Goal: Information Seeking & Learning: Learn about a topic

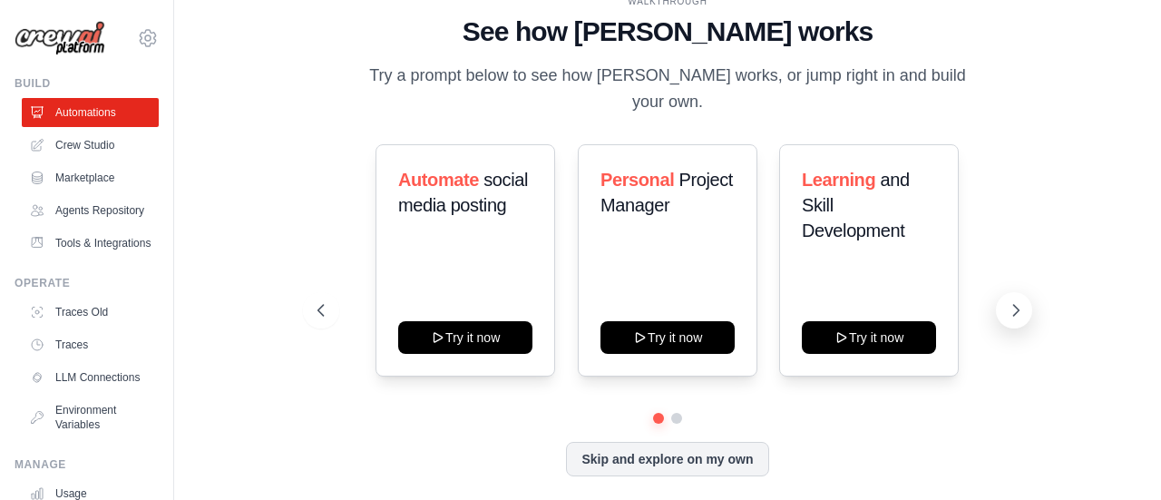
click at [1020, 301] on icon at bounding box center [1016, 310] width 18 height 18
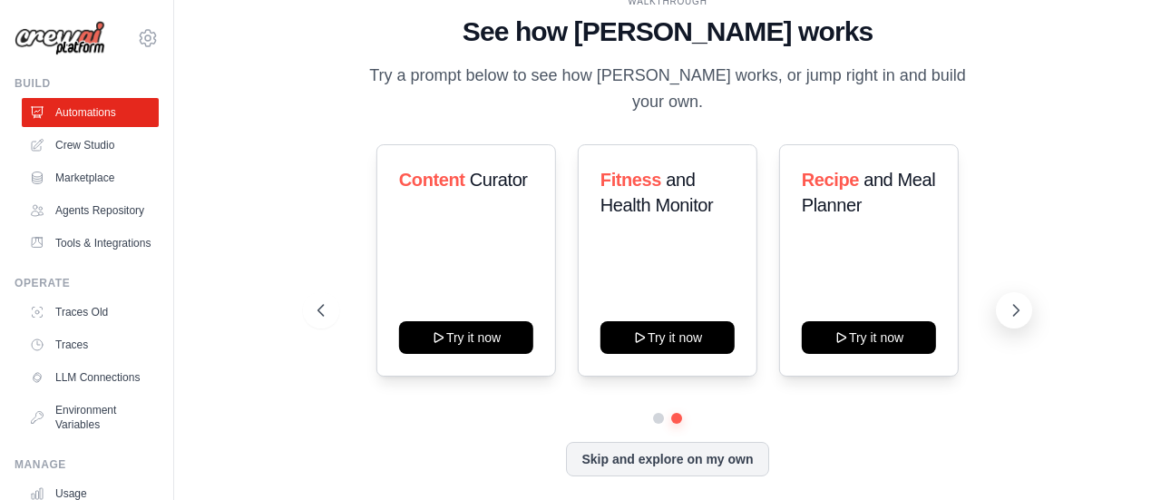
click at [1017, 301] on icon at bounding box center [1016, 310] width 18 height 18
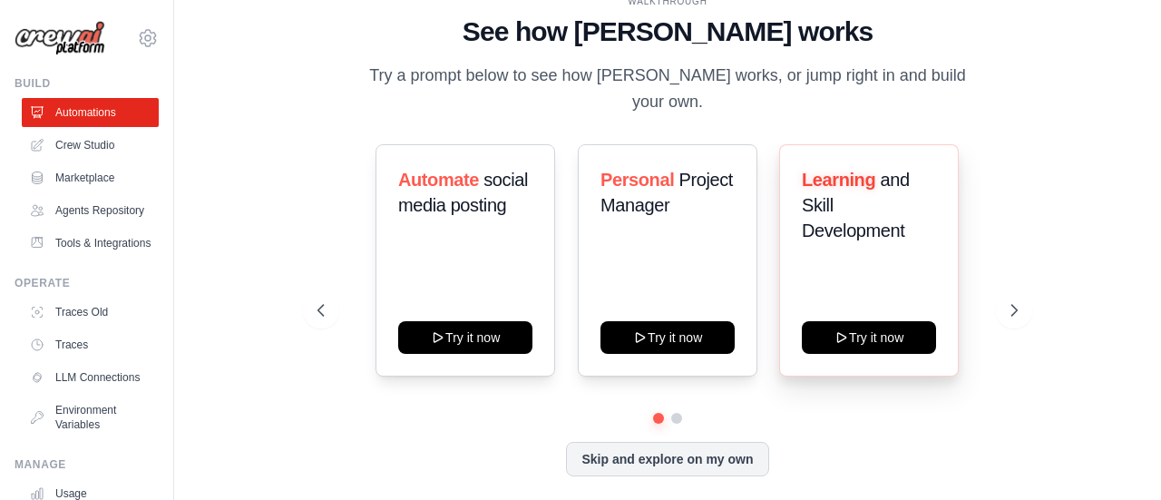
click at [911, 342] on div "Learning and Skill Development Try it now" at bounding box center [869, 260] width 180 height 232
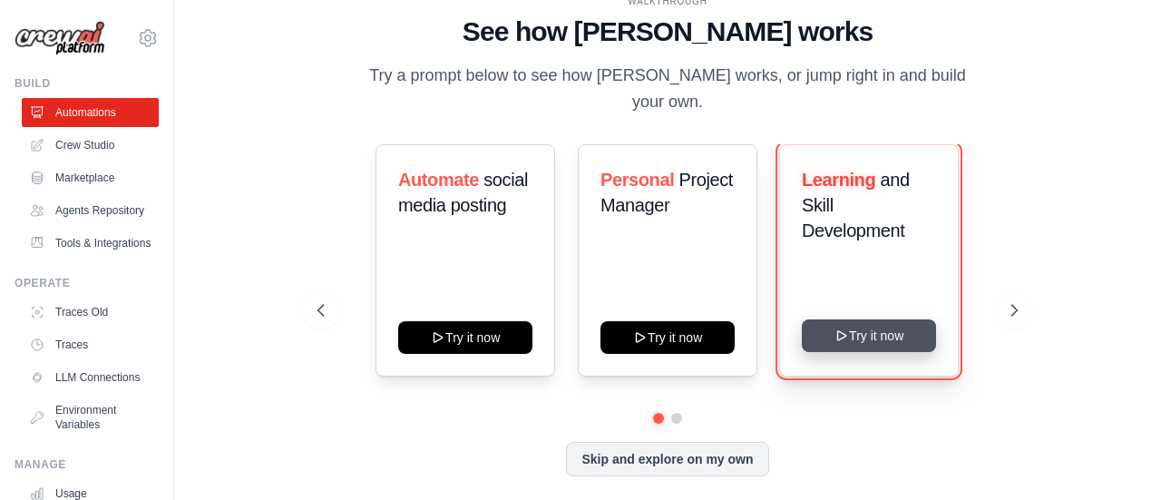
click at [913, 328] on button "Try it now" at bounding box center [869, 335] width 134 height 33
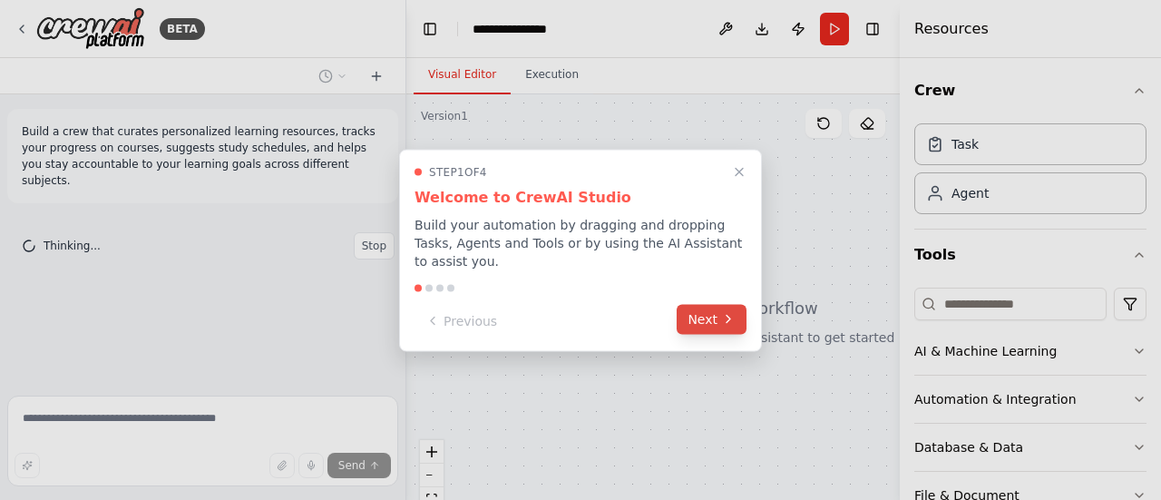
click at [691, 316] on button "Next" at bounding box center [712, 319] width 70 height 30
click at [691, 316] on div "**********" at bounding box center [580, 250] width 1161 height 500
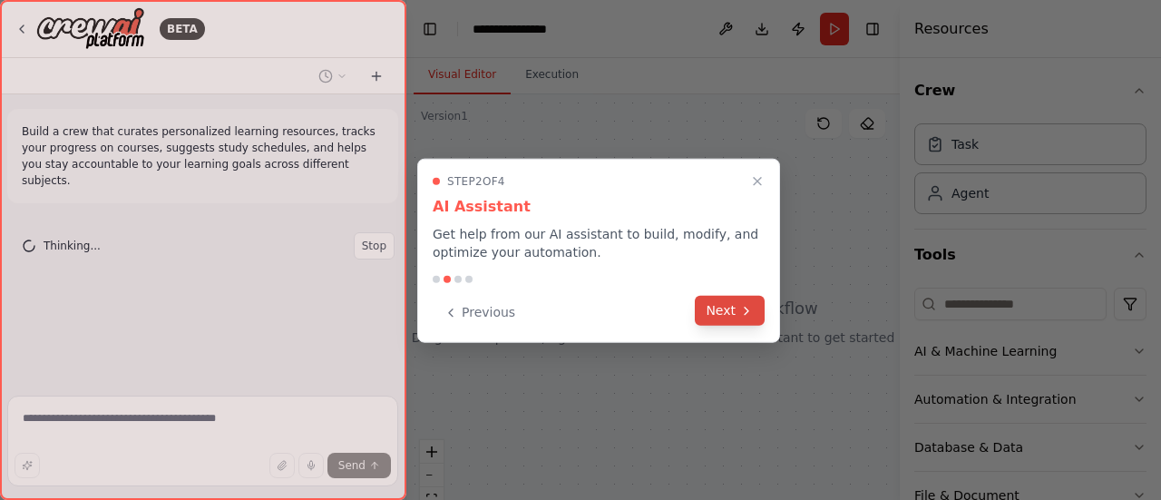
click at [728, 317] on button "Next" at bounding box center [730, 311] width 70 height 30
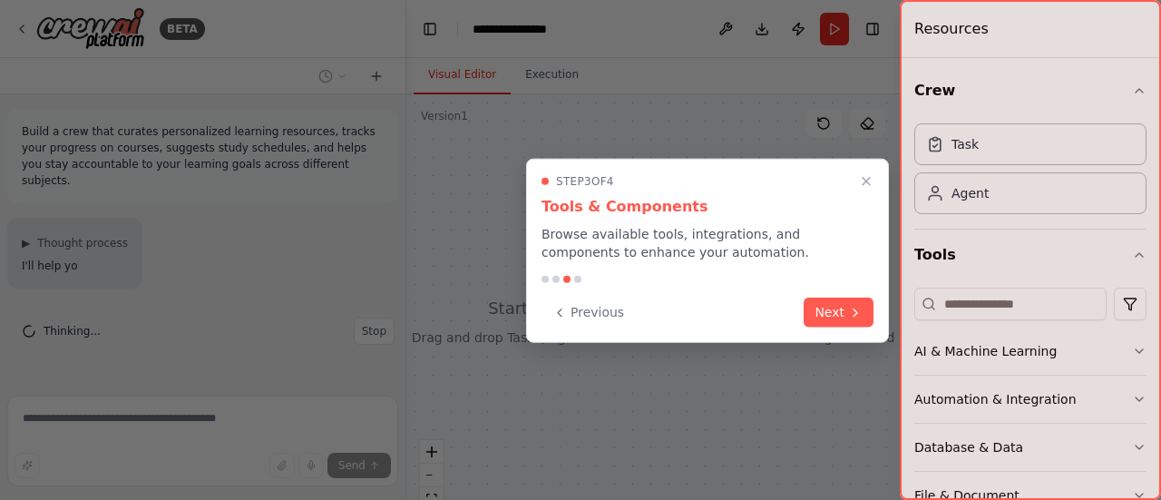
scroll to position [3, 0]
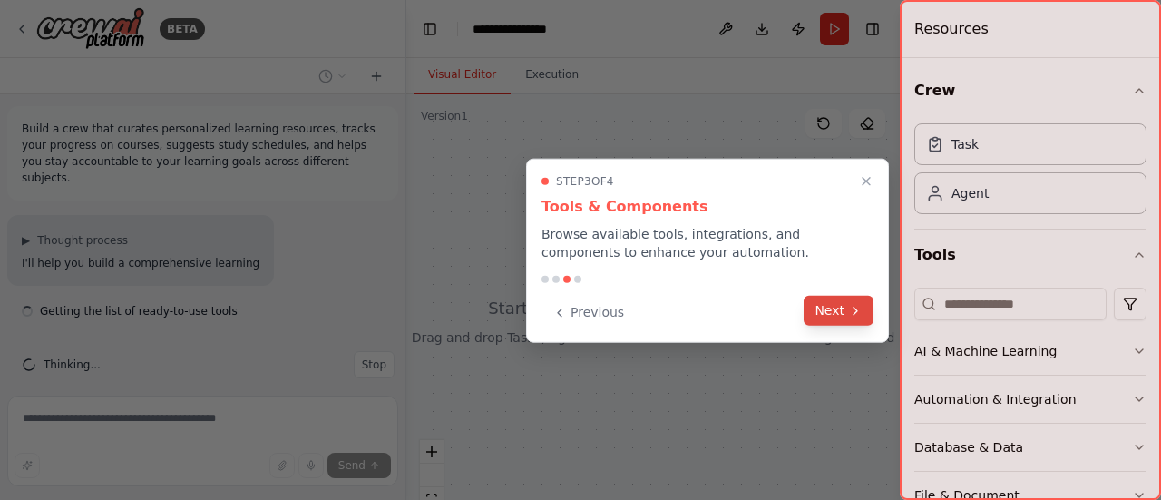
click at [815, 318] on button "Next" at bounding box center [839, 311] width 70 height 30
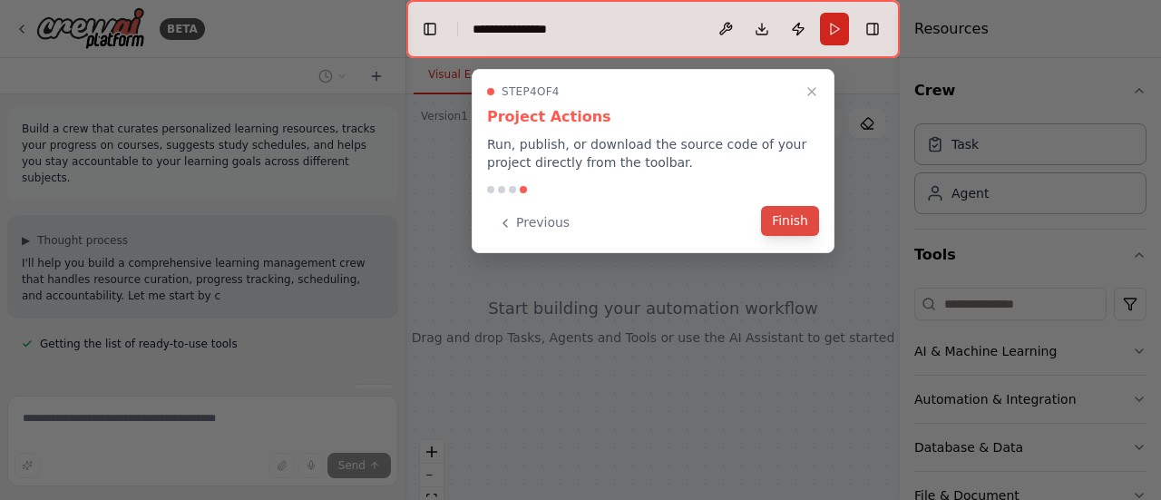
click at [790, 219] on button "Finish" at bounding box center [790, 221] width 58 height 30
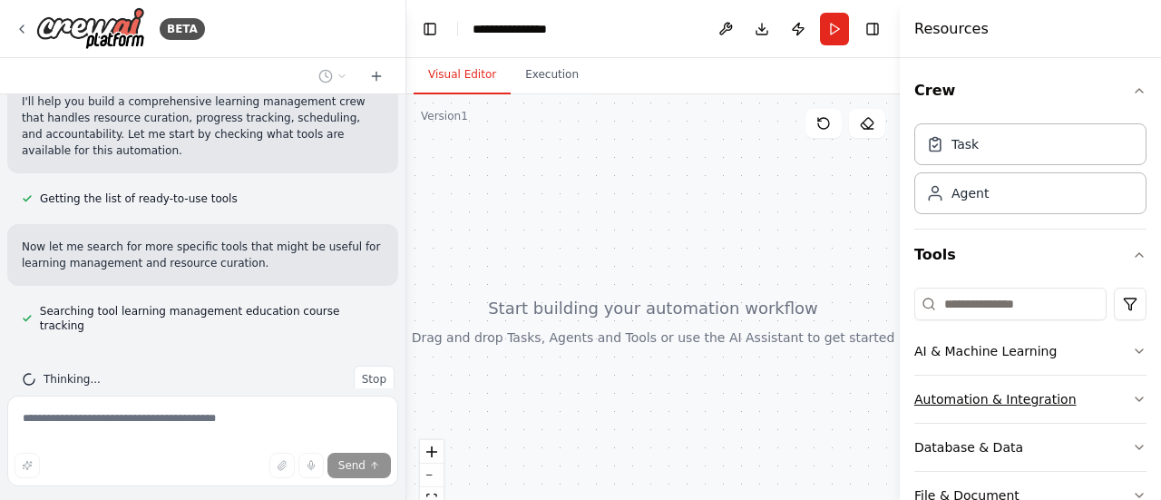
scroll to position [201, 0]
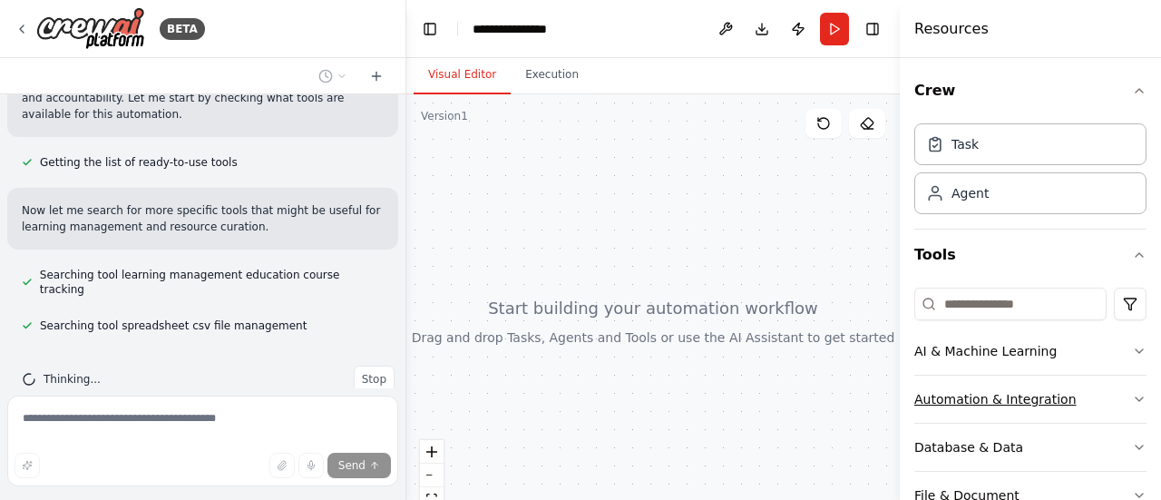
click at [928, 398] on div "Automation & Integration" at bounding box center [996, 399] width 162 height 18
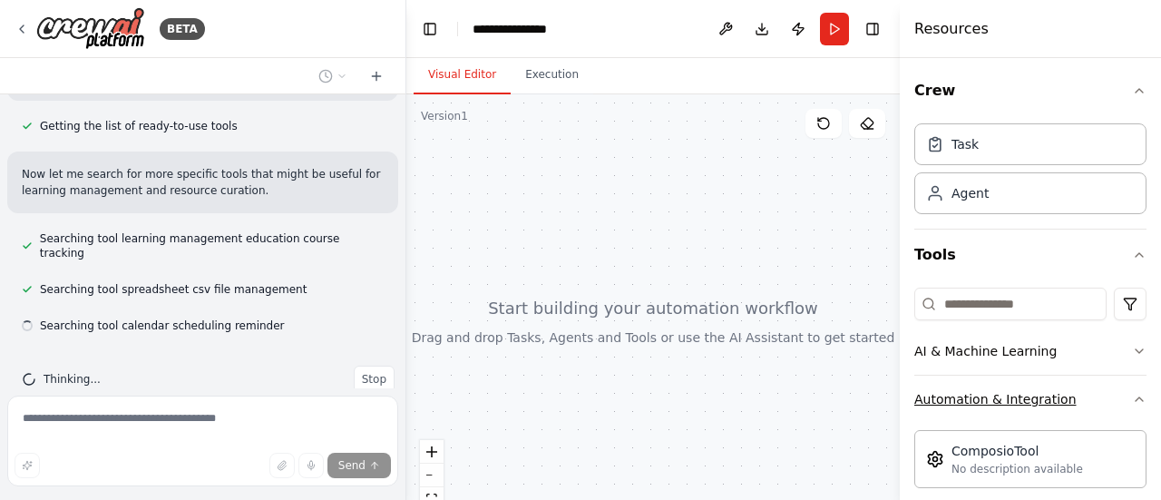
click at [923, 399] on div "Automation & Integration" at bounding box center [996, 399] width 162 height 18
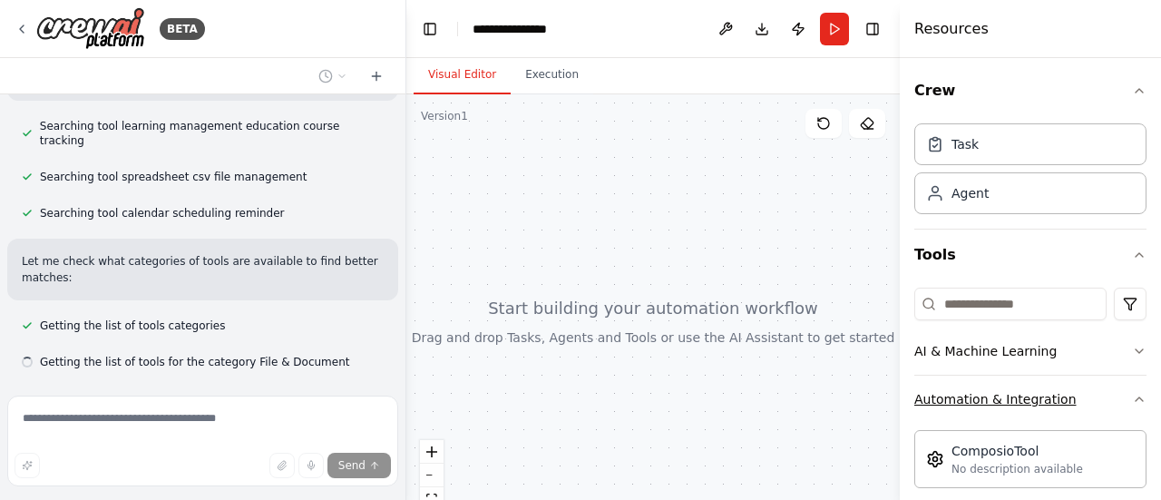
scroll to position [386, 0]
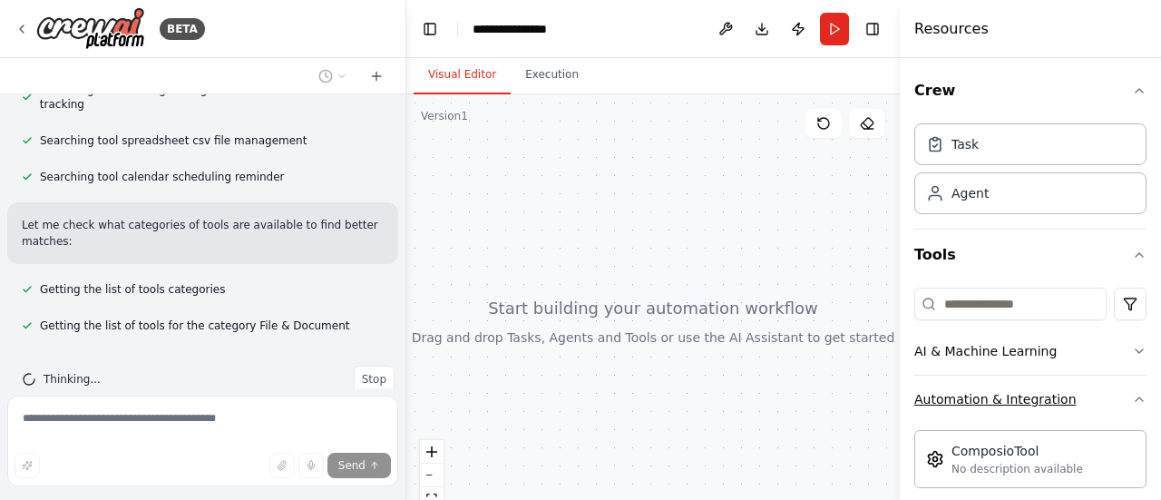
click at [922, 395] on div "Automation & Integration" at bounding box center [996, 399] width 162 height 18
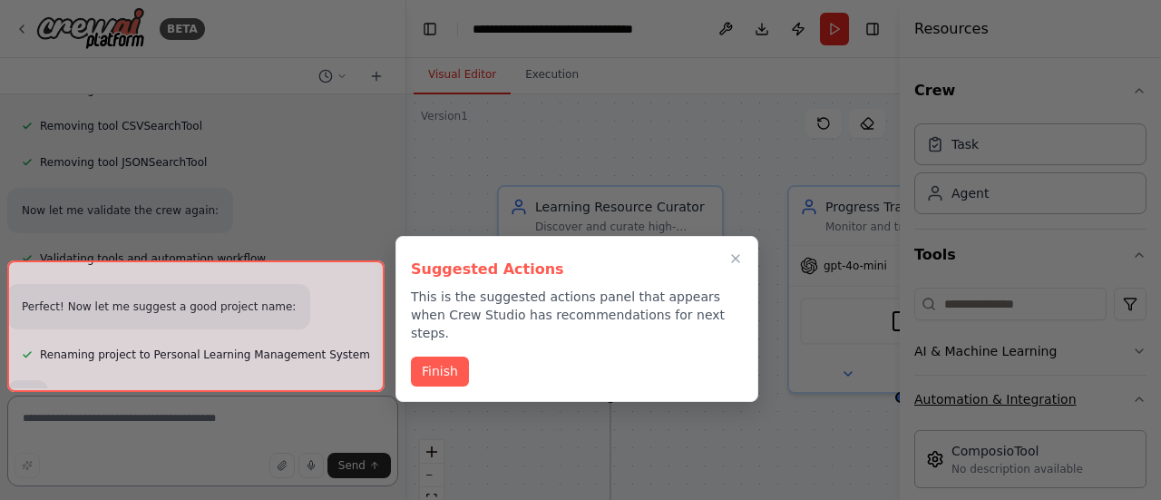
scroll to position [1705, 0]
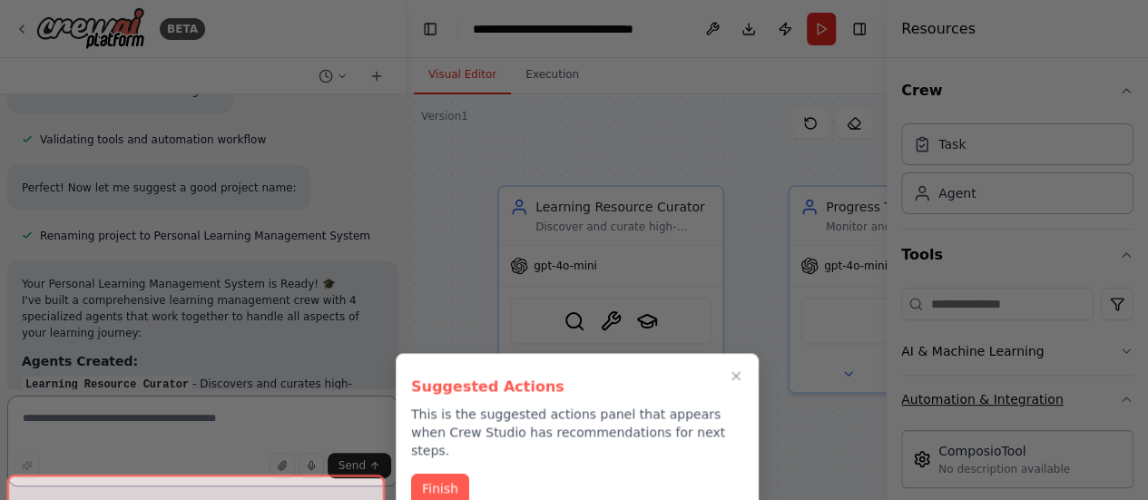
click at [922, 395] on div "BETA Build a crew that curates personalized learning resources, tracks your pro…" at bounding box center [574, 250] width 1148 height 500
click at [922, 395] on div at bounding box center [574, 250] width 1148 height 500
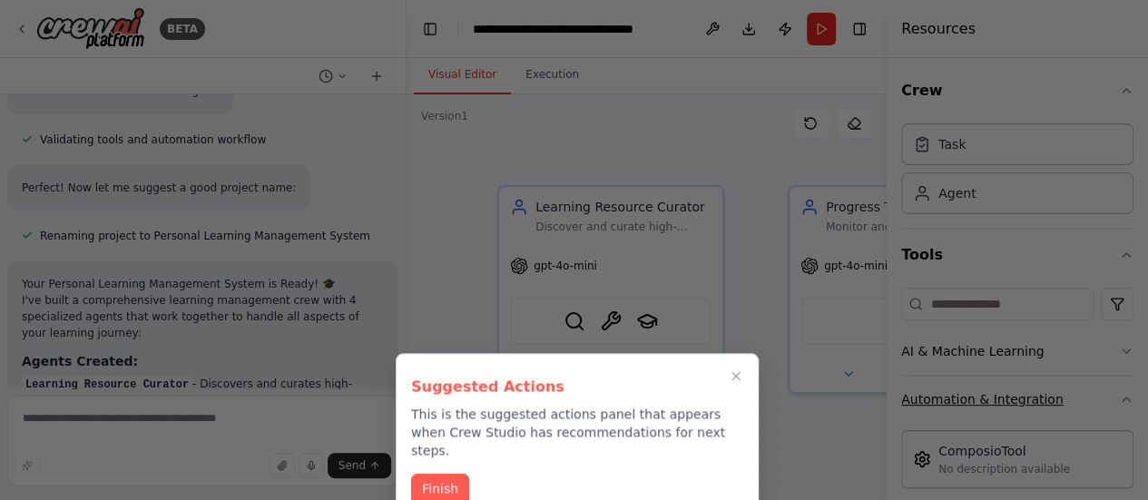
click at [922, 395] on div at bounding box center [574, 250] width 1148 height 500
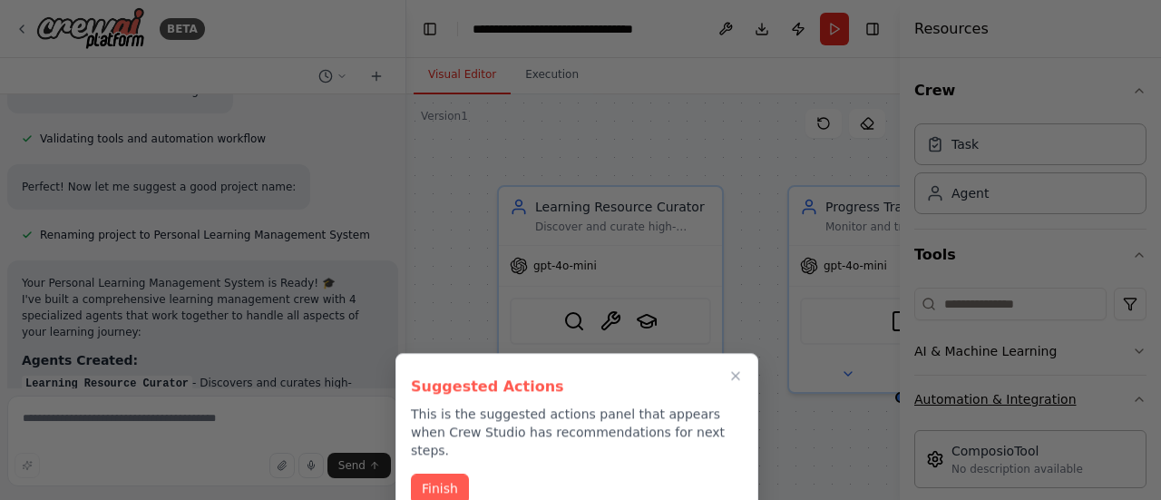
scroll to position [2244, 0]
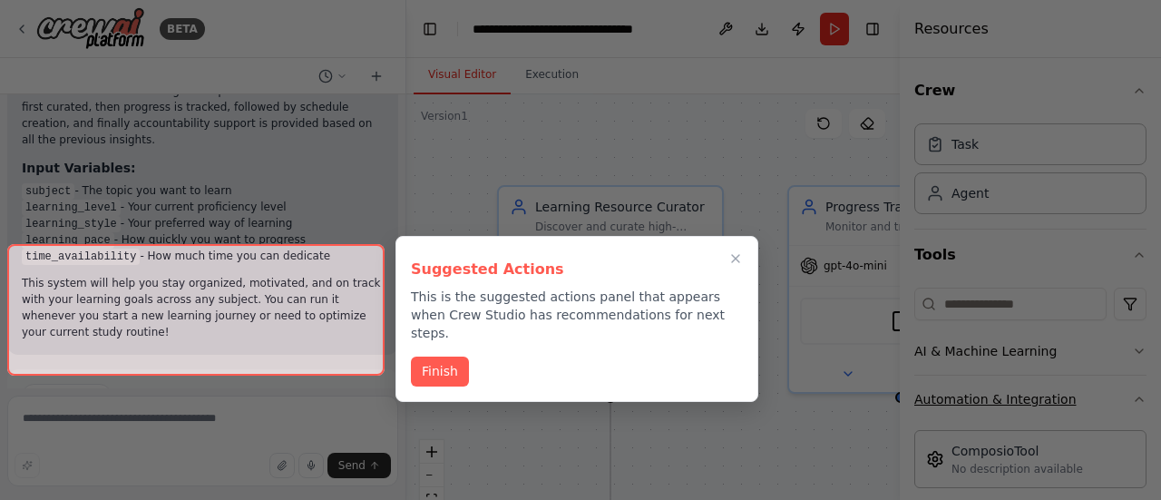
click at [922, 395] on div at bounding box center [580, 250] width 1161 height 500
click at [739, 255] on icon "Close walkthrough" at bounding box center [736, 259] width 8 height 8
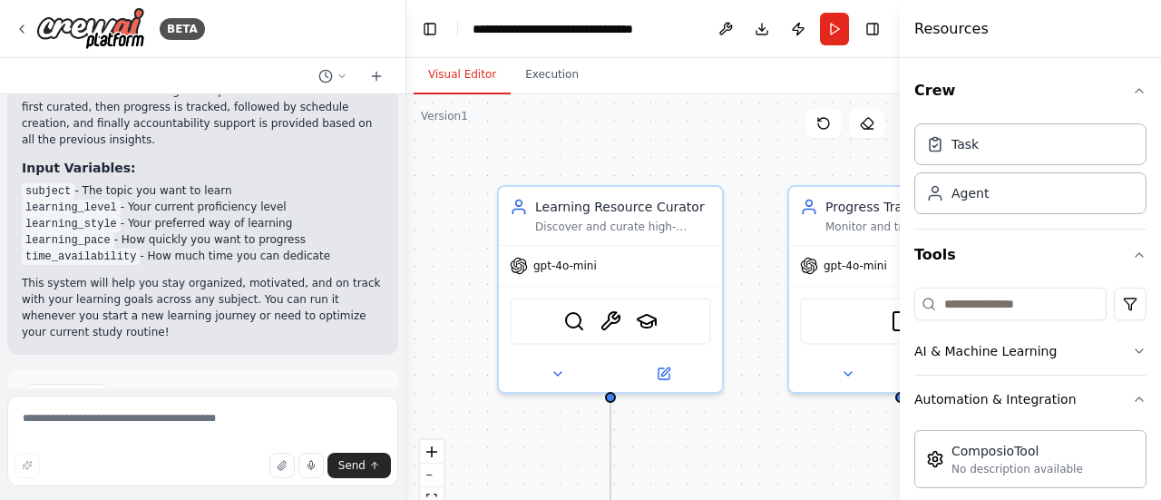
click at [348, 387] on button "Dismiss" at bounding box center [359, 396] width 49 height 18
